Goal: Information Seeking & Learning: Learn about a topic

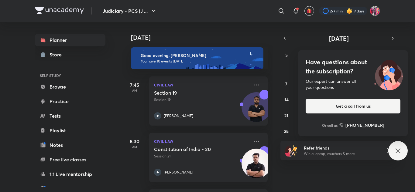
scroll to position [451, 0]
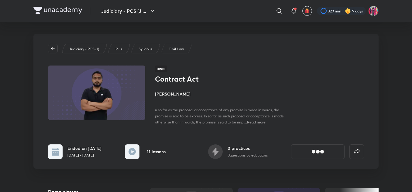
click at [169, 94] on h4 "[PERSON_NAME]" at bounding box center [223, 94] width 136 height 6
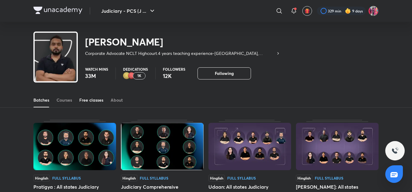
click at [91, 100] on div "Free classes" at bounding box center [91, 100] width 24 height 6
